Goal: Task Accomplishment & Management: Manage account settings

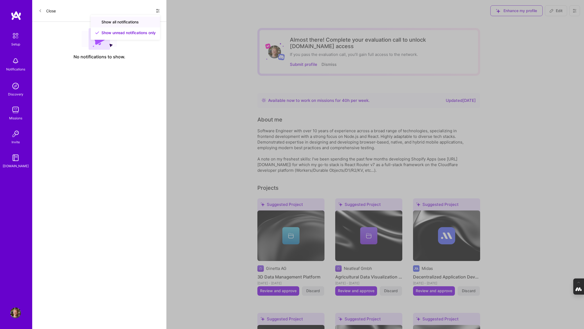
click at [132, 22] on span "Show all notifications" at bounding box center [120, 21] width 37 height 5
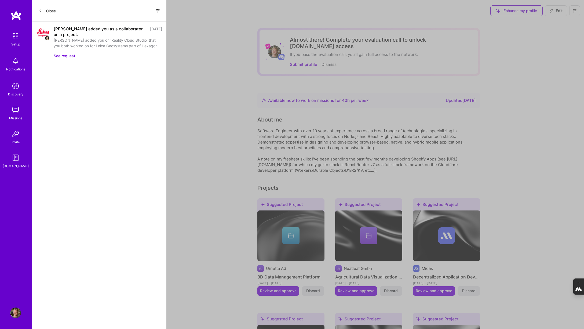
click at [46, 10] on button "Close" at bounding box center [47, 10] width 17 height 9
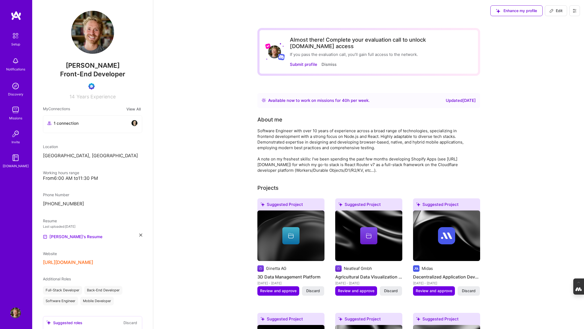
click at [18, 60] on img at bounding box center [15, 61] width 11 height 11
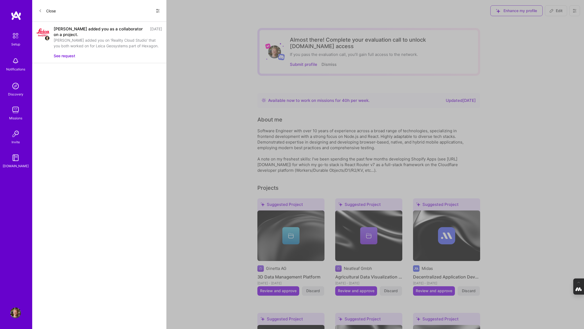
click at [161, 10] on div "Close Show all notifications Show unread notifications only" at bounding box center [99, 11] width 134 height 22
click at [158, 10] on icon at bounding box center [158, 11] width 4 height 4
click at [129, 31] on span "Show unread notifications only" at bounding box center [129, 32] width 54 height 5
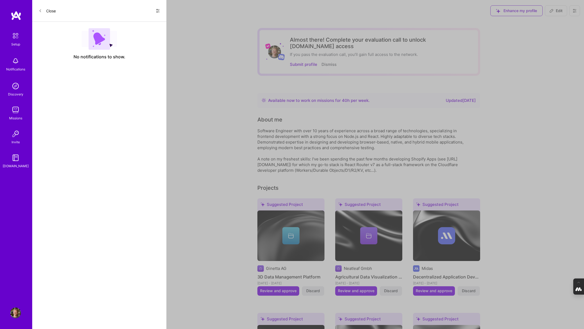
click at [158, 11] on icon at bounding box center [158, 11] width 4 height 4
click at [136, 21] on span "Show all notifications" at bounding box center [120, 21] width 37 height 5
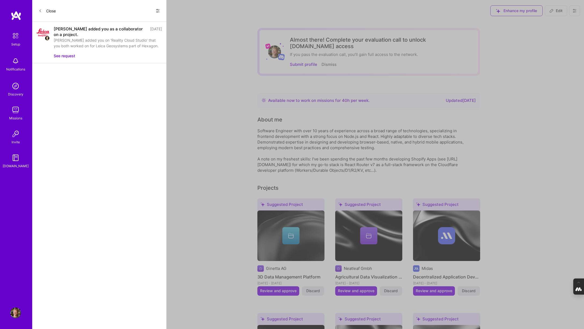
click at [47, 10] on button "Close" at bounding box center [47, 10] width 17 height 9
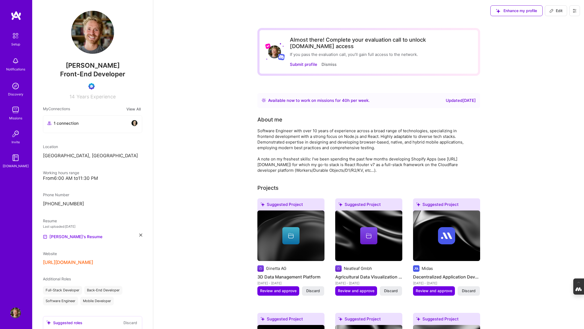
click at [576, 11] on icon at bounding box center [575, 11] width 4 height 4
click at [561, 49] on button "Log Out" at bounding box center [560, 51] width 40 height 14
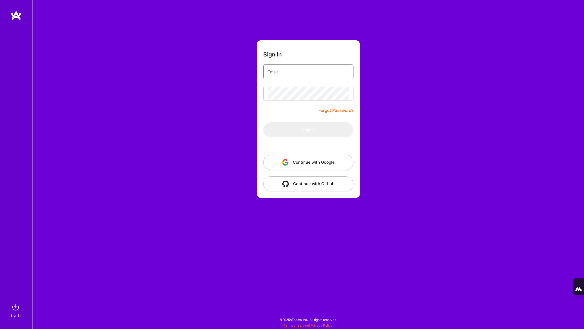
click at [305, 68] on input "email" at bounding box center [309, 72] width 82 height 14
type input "[PERSON_NAME][EMAIL_ADDRESS][DOMAIN_NAME]"
click at [319, 161] on button "Continue with Google" at bounding box center [308, 162] width 90 height 15
